Goal: Find specific page/section: Find specific page/section

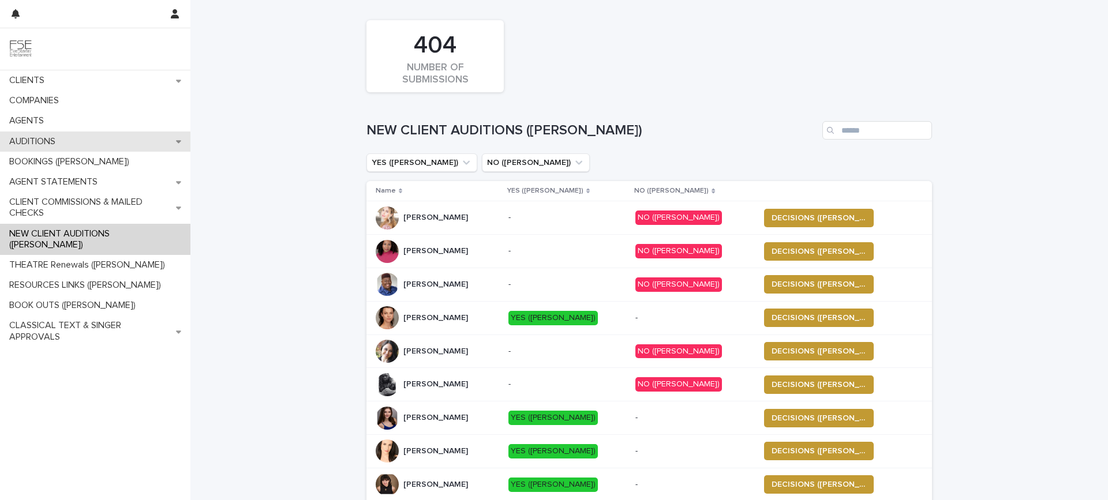
click at [87, 133] on div "AUDITIONS" at bounding box center [95, 142] width 190 height 20
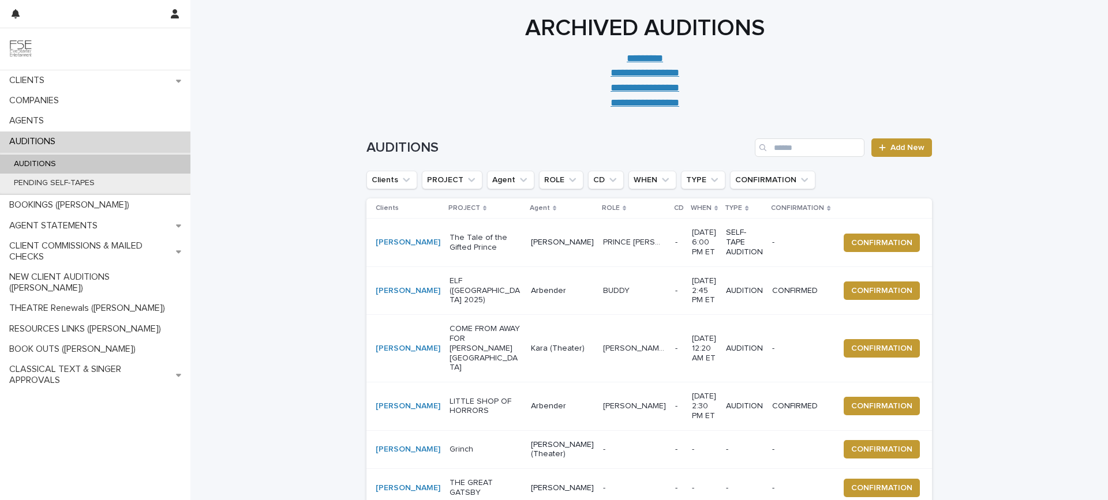
click at [57, 136] on p "AUDITIONS" at bounding box center [35, 141] width 60 height 11
click at [518, 183] on icon "Agent" at bounding box center [524, 180] width 12 height 12
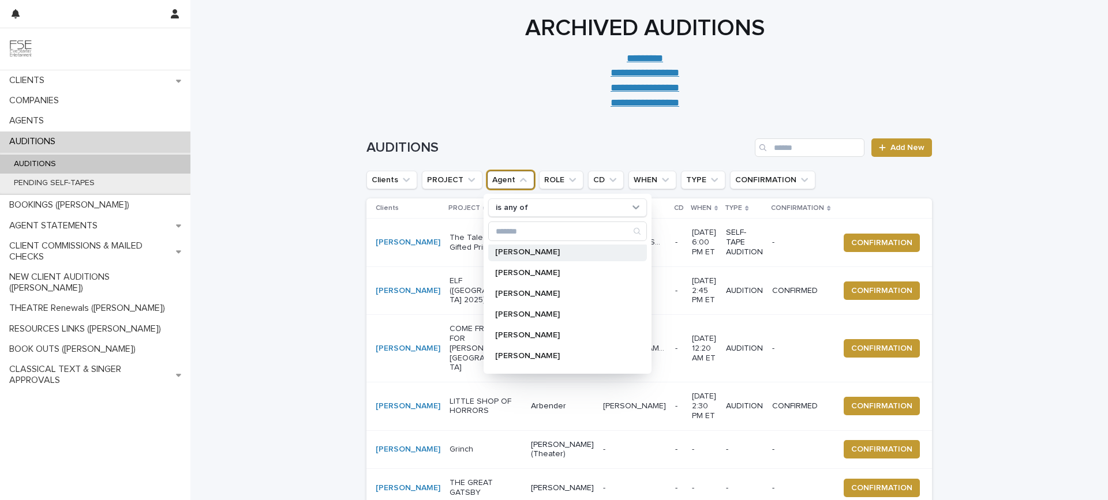
scroll to position [231, 0]
click at [519, 357] on p "[PERSON_NAME]" at bounding box center [561, 355] width 133 height 8
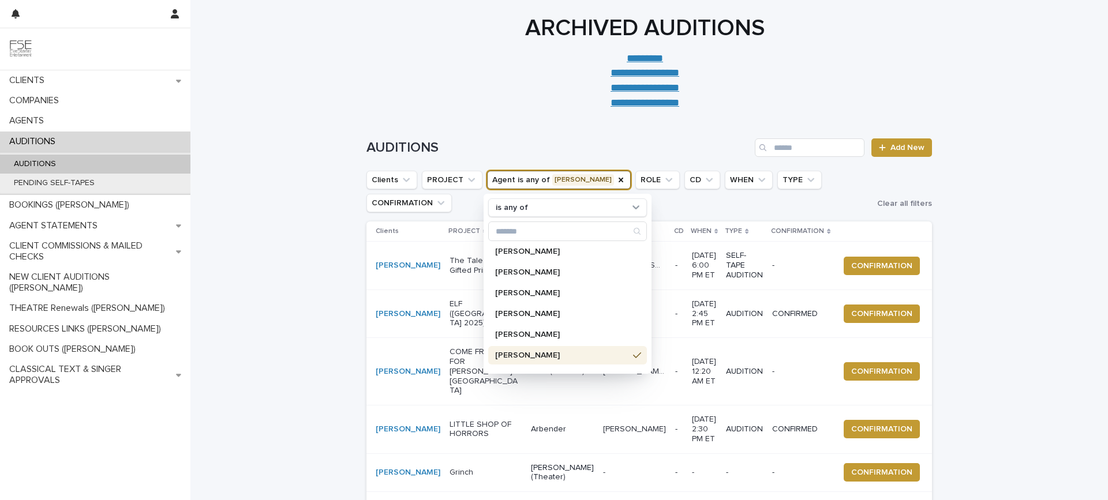
click at [345, 72] on div "**********" at bounding box center [644, 62] width 909 height 96
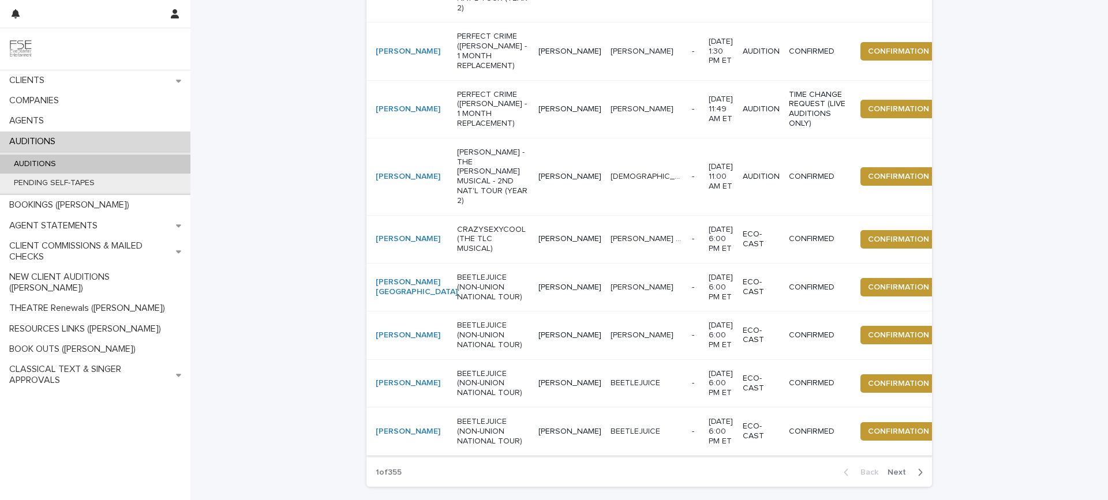
scroll to position [428, 0]
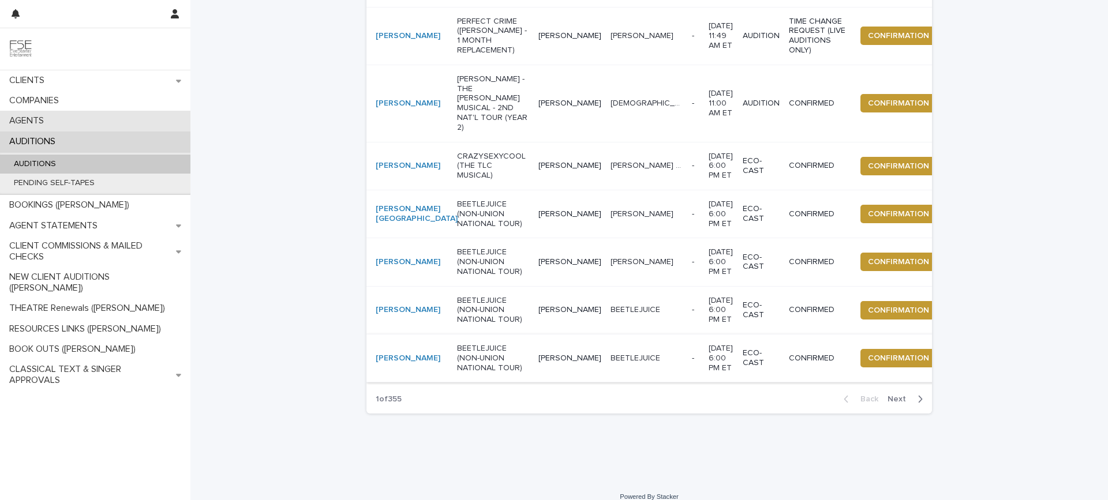
drag, startPoint x: 98, startPoint y: 137, endPoint x: 69, endPoint y: 114, distance: 36.1
click at [98, 137] on div "AUDITIONS" at bounding box center [95, 142] width 190 height 20
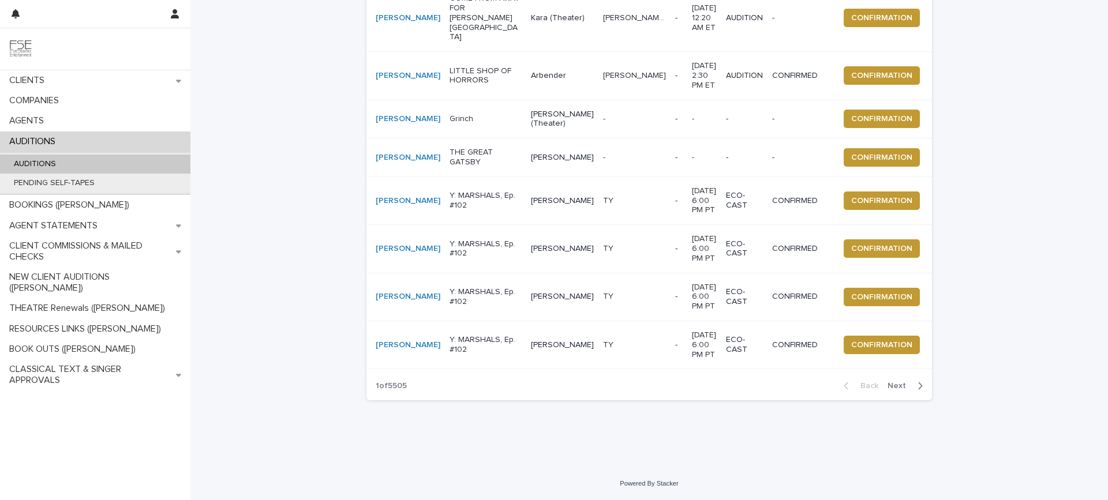
scroll to position [379, 0]
